Goal: Task Accomplishment & Management: Manage account settings

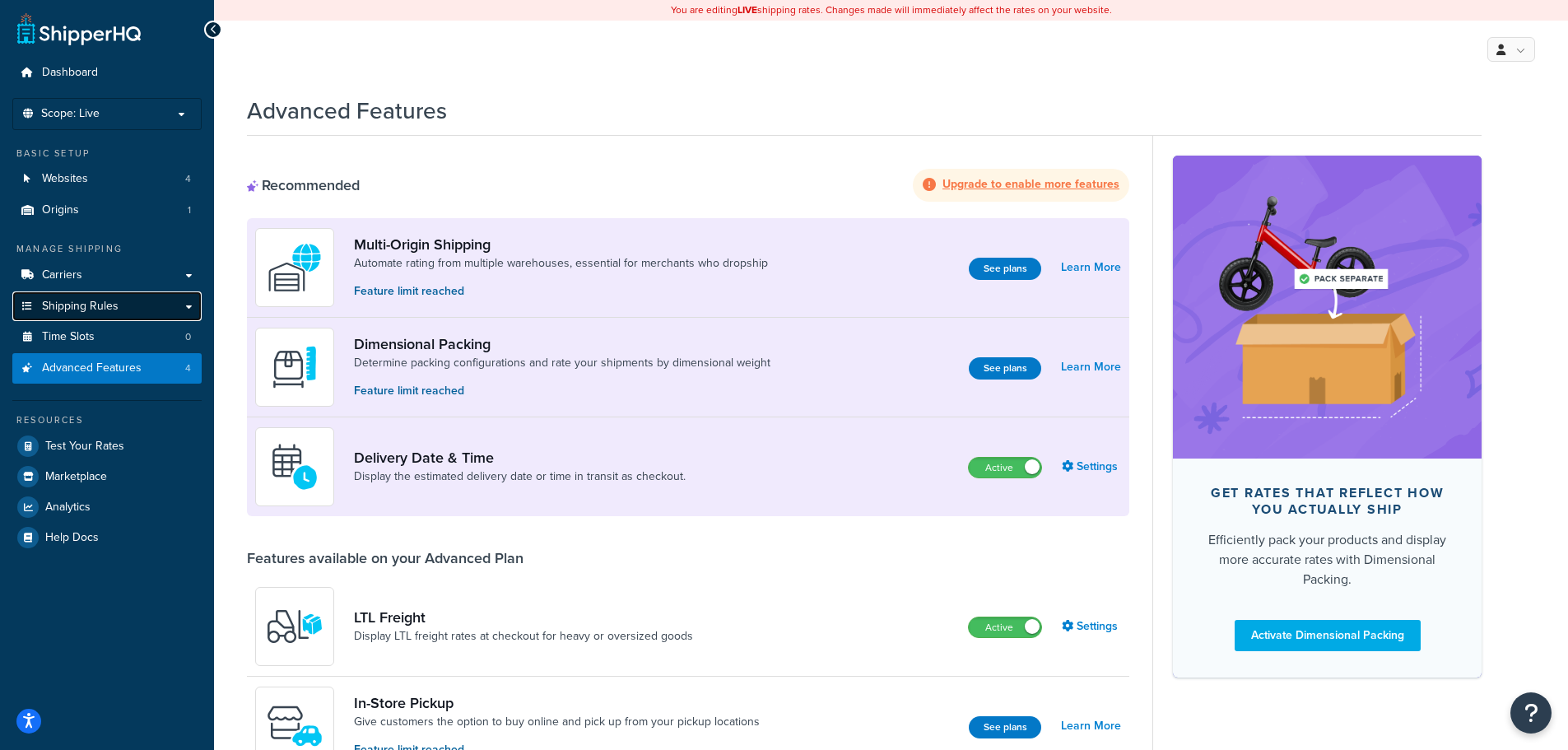
click at [89, 307] on span "Shipping Rules" at bounding box center [80, 306] width 77 height 14
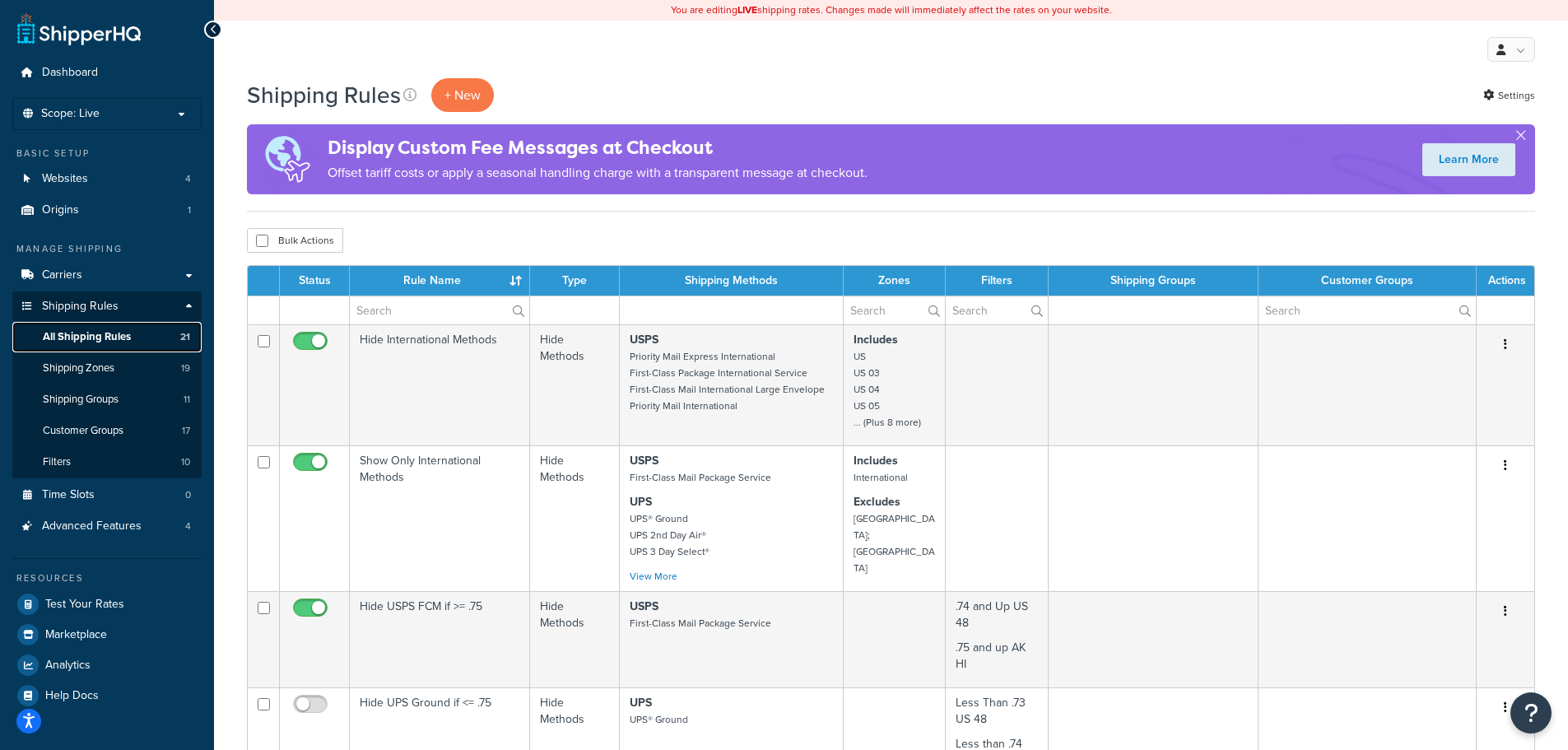
click at [100, 331] on span "All Shipping Rules" at bounding box center [87, 337] width 88 height 14
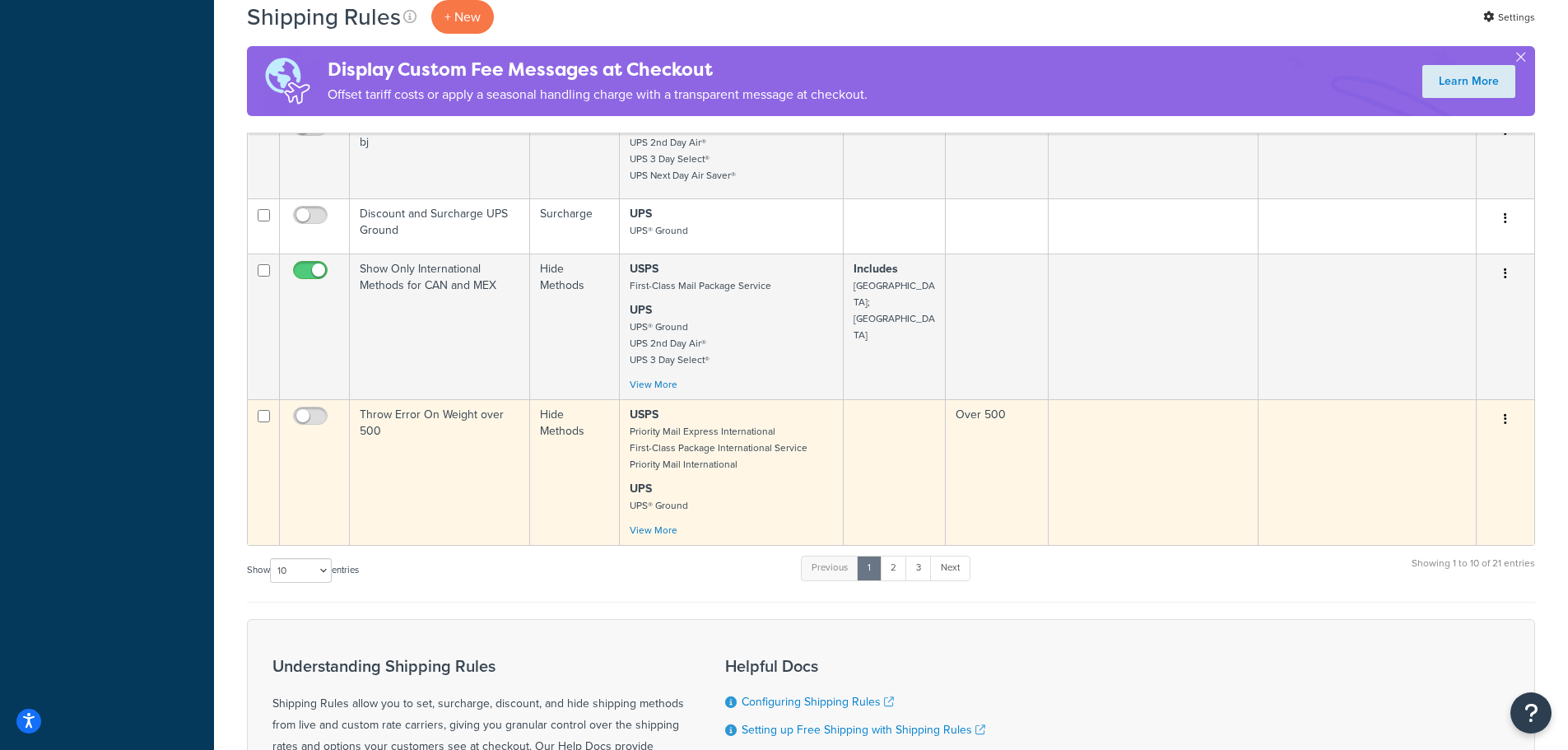
scroll to position [1030, 0]
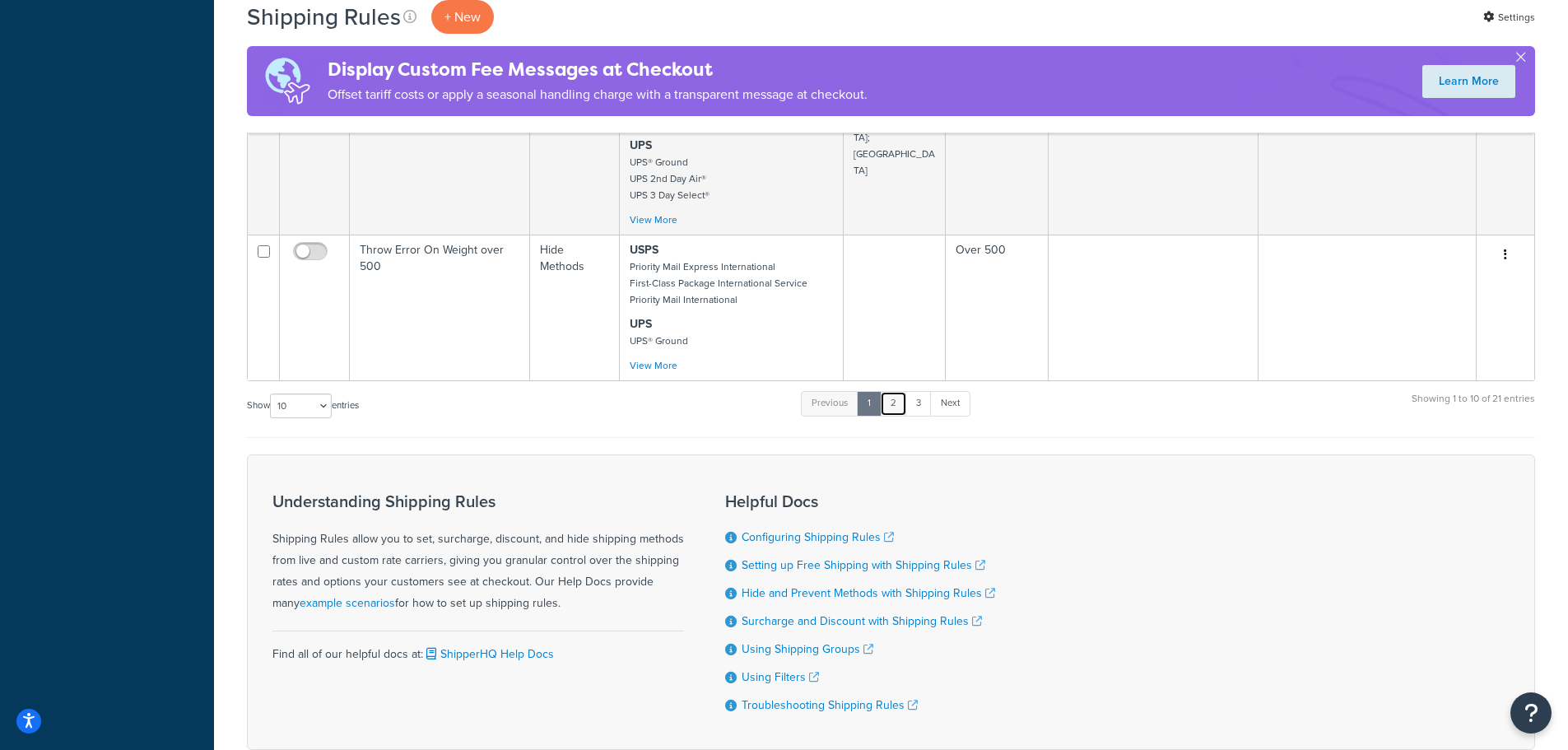
click at [903, 406] on link "2" at bounding box center [894, 402] width 27 height 24
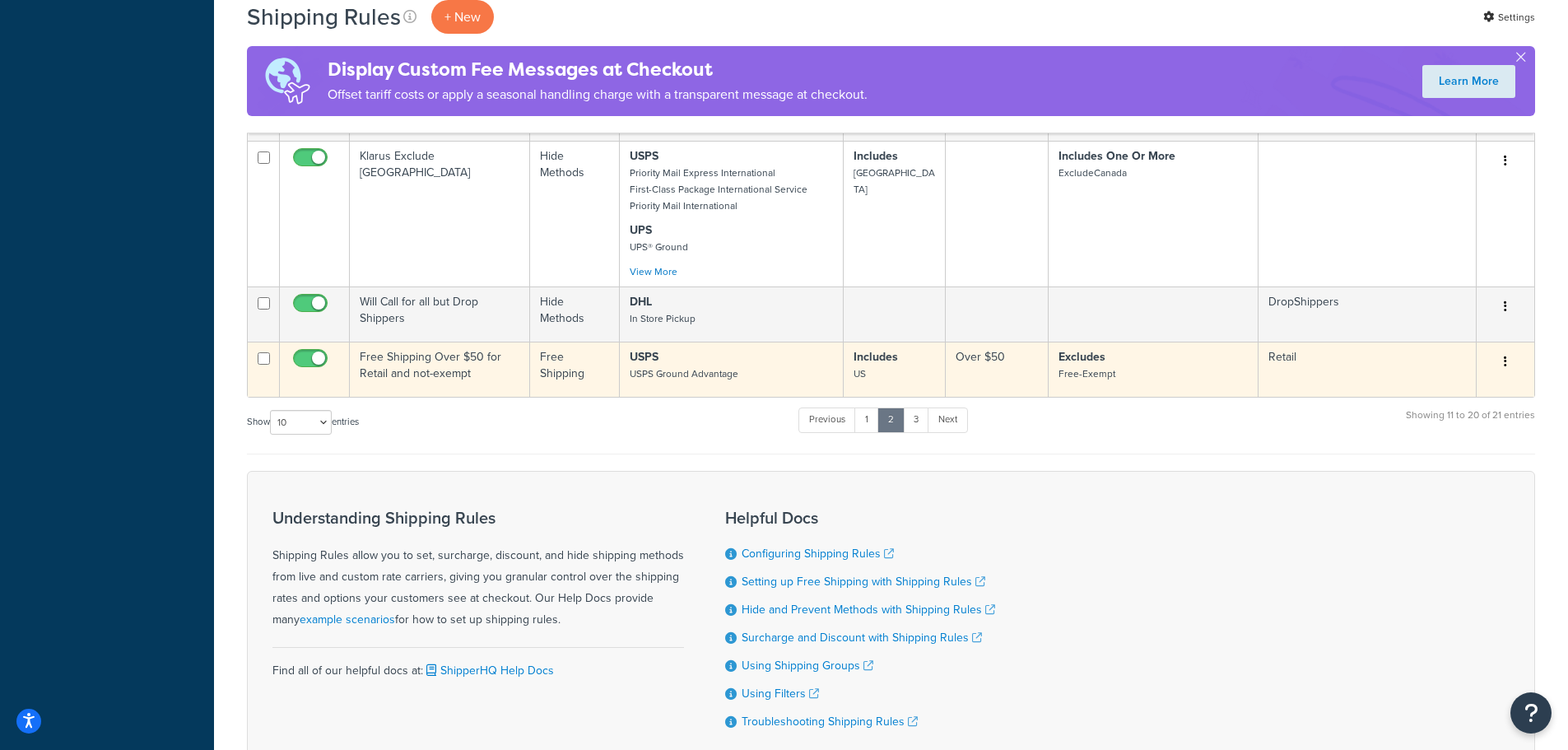
scroll to position [1438, 0]
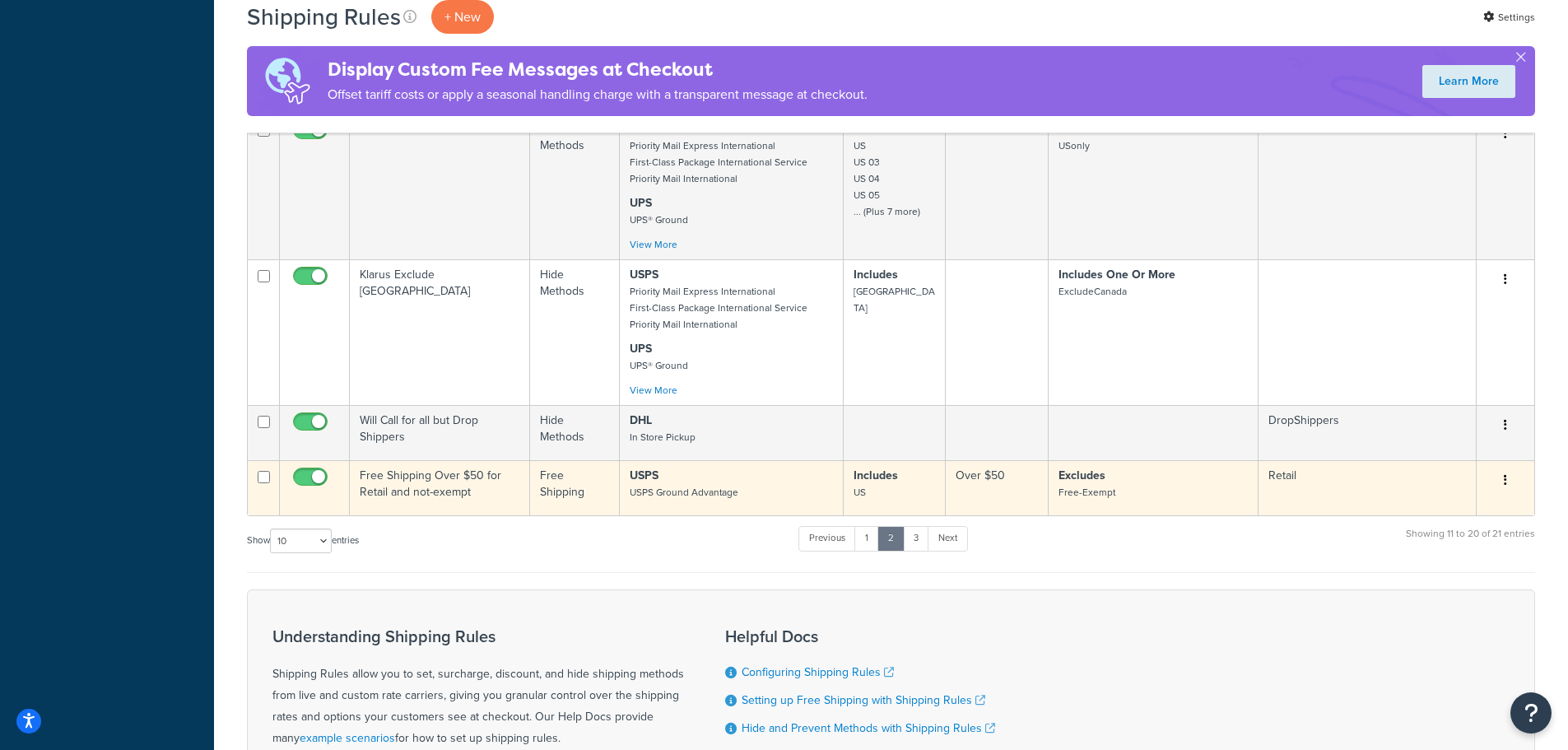
click at [1506, 482] on icon "button" at bounding box center [1506, 480] width 3 height 12
click at [1424, 514] on link "Edit" at bounding box center [1451, 511] width 130 height 34
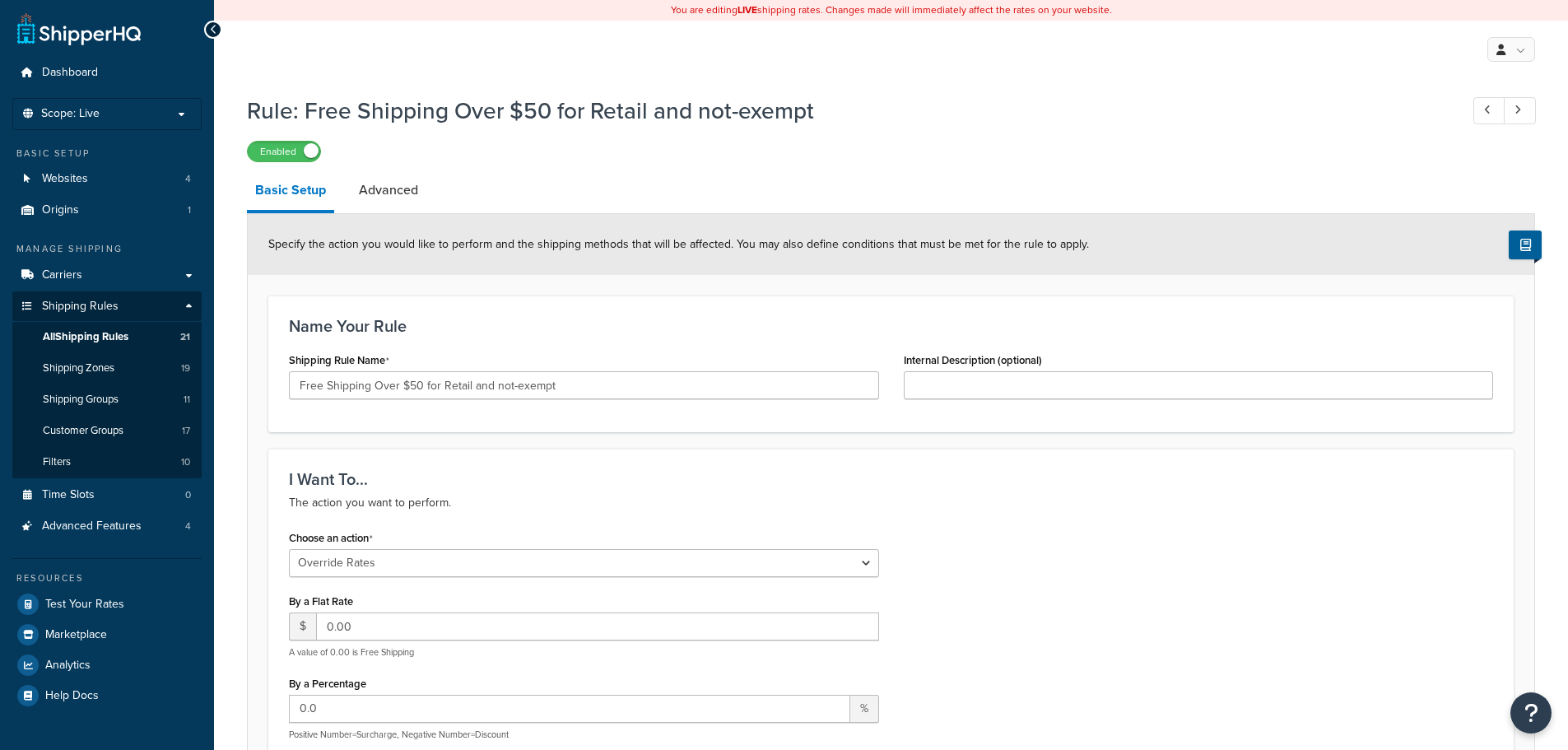
select select "OVERRIDE"
select select "LOCATION"
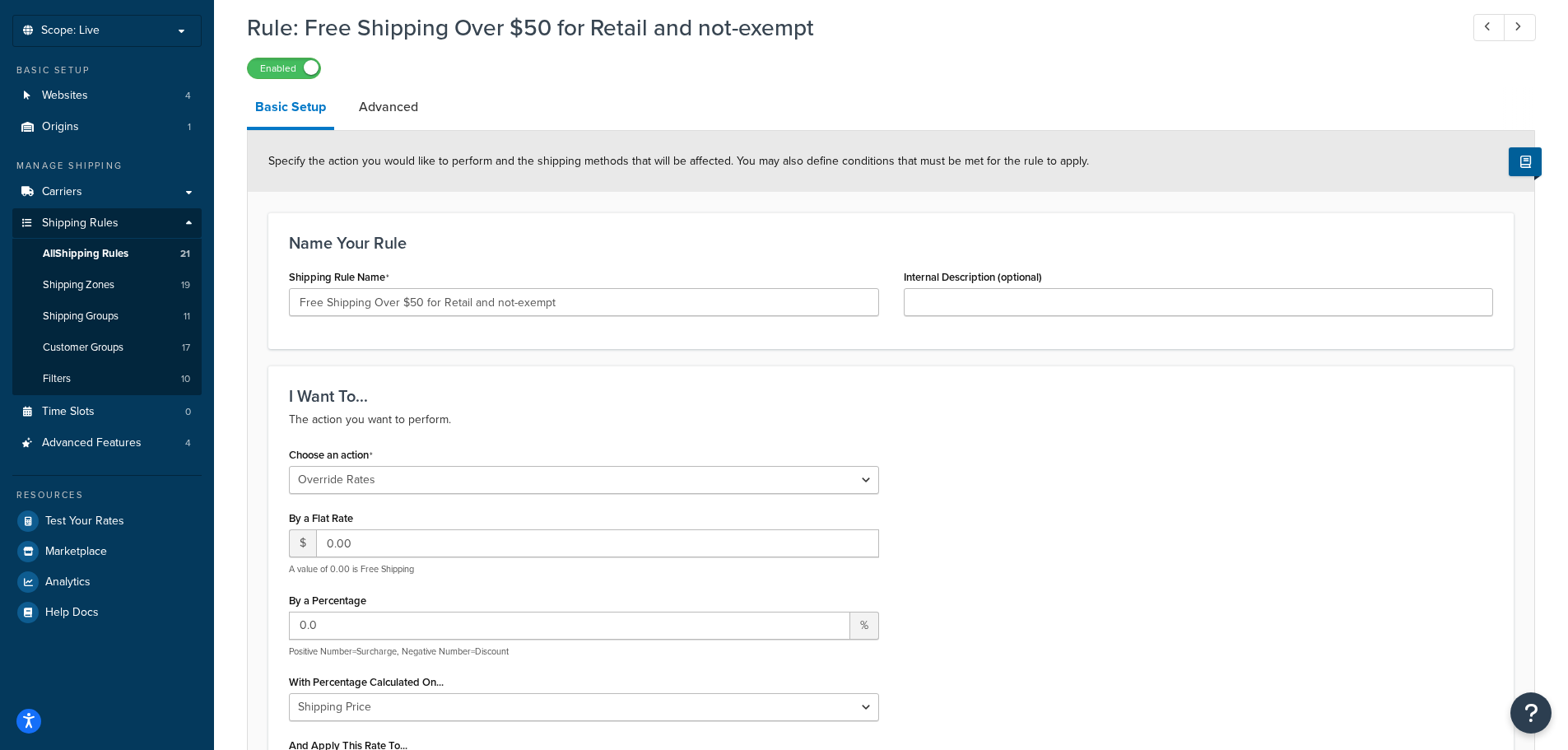
scroll to position [83, 0]
click at [1145, 69] on div "Enabled" at bounding box center [891, 67] width 1288 height 23
click at [690, 232] on div "Name Your Rule Shipping Rule Name Free Shipping Over $50 for Retail and not-exe…" at bounding box center [891, 282] width 1246 height 137
click at [498, 261] on div "Name Your Rule Shipping Rule Name Free Shipping Over $50 for Retail and not-exe…" at bounding box center [891, 282] width 1246 height 137
click at [976, 46] on div "Rule: Free Shipping Over $50 for Retail and not-exempt Enabled" at bounding box center [891, 42] width 1288 height 76
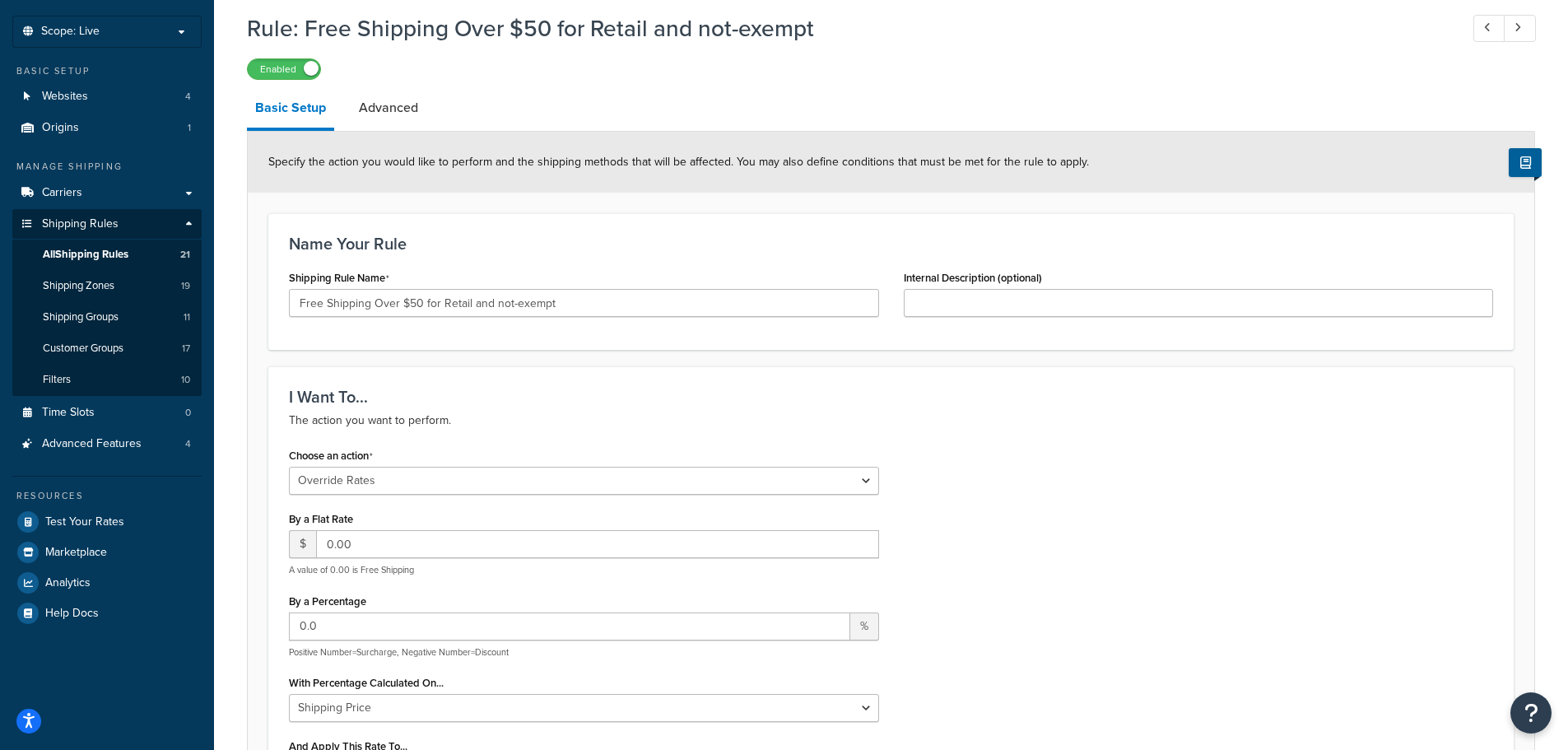
click at [976, 49] on div "Rule: Free Shipping Over $50 for Retail and not-exempt Enabled" at bounding box center [891, 42] width 1288 height 76
click at [863, 49] on div "Rule: Free Shipping Over $50 for Retail and not-exempt Enabled" at bounding box center [891, 42] width 1288 height 76
click at [924, 28] on h1 "Rule: Free Shipping Over $50 for Retail and not-exempt" at bounding box center [845, 29] width 1196 height 32
click at [706, 233] on div "Name Your Rule Shipping Rule Name Free Shipping Over $50 for Retail and not-exe…" at bounding box center [891, 282] width 1246 height 137
